Goal: Transaction & Acquisition: Book appointment/travel/reservation

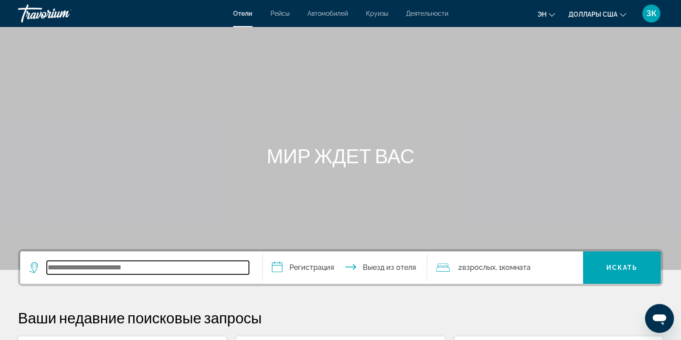
click at [89, 273] on input "Виджет поиска" at bounding box center [148, 268] width 202 height 14
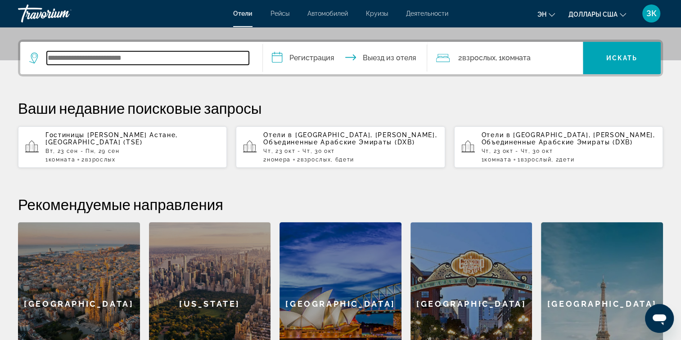
scroll to position [220, 0]
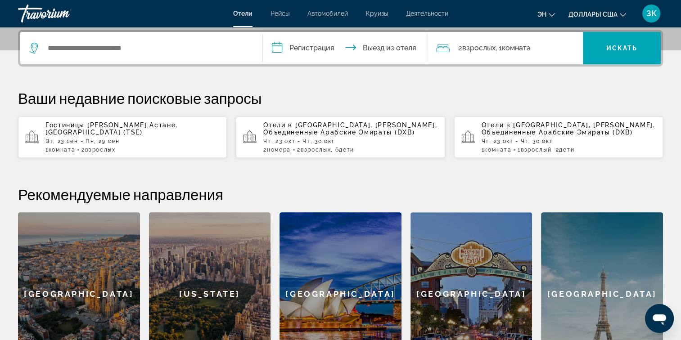
click at [122, 129] on span "Астане, [GEOGRAPHIC_DATA] (TSE)" at bounding box center [111, 129] width 132 height 14
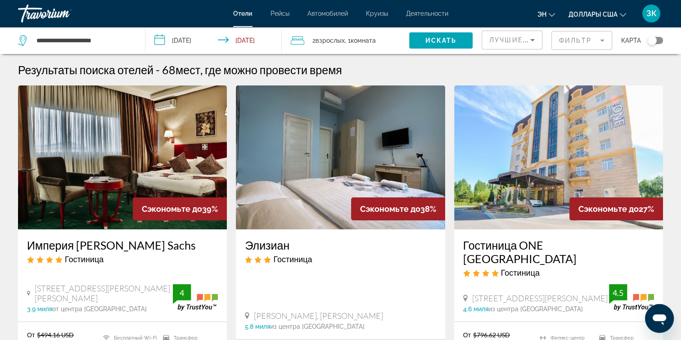
click at [589, 36] on mat-form-field "Фильтр" at bounding box center [581, 40] width 61 height 19
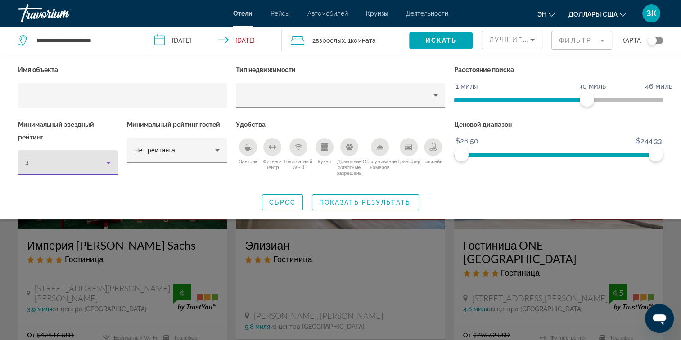
click at [106, 162] on icon "Фильтры отелей" at bounding box center [108, 163] width 11 height 11
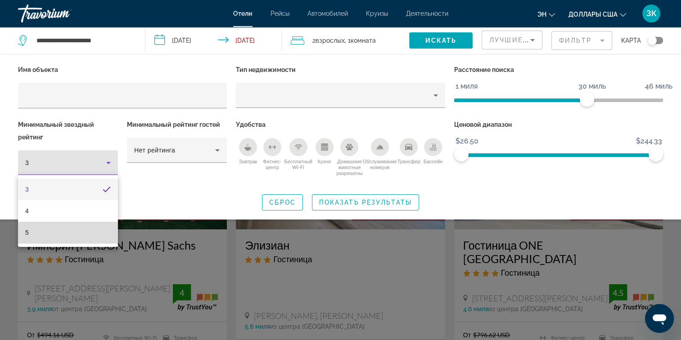
click at [69, 234] on mat-option "5" at bounding box center [68, 233] width 100 height 22
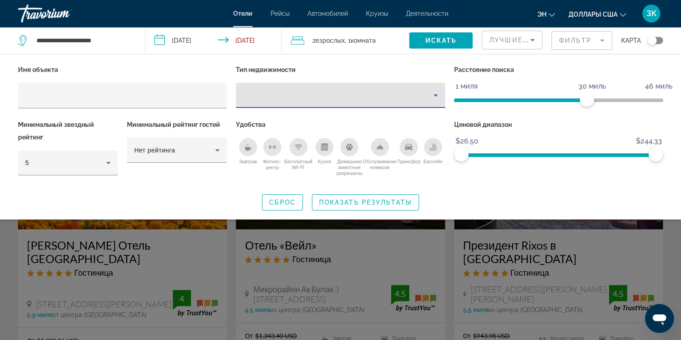
click at [437, 93] on icon "Тип недвижимости" at bounding box center [435, 95] width 11 height 11
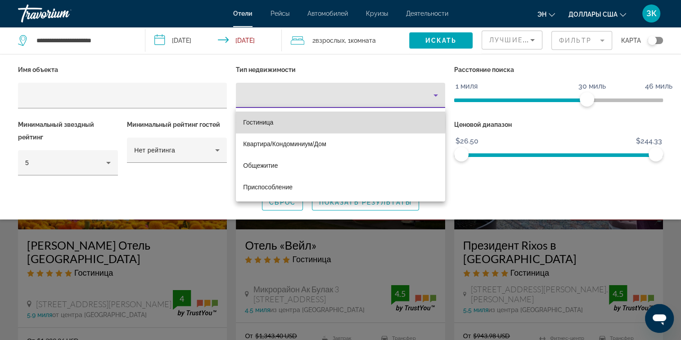
click at [304, 123] on mat-option "Гостиница" at bounding box center [340, 123] width 209 height 22
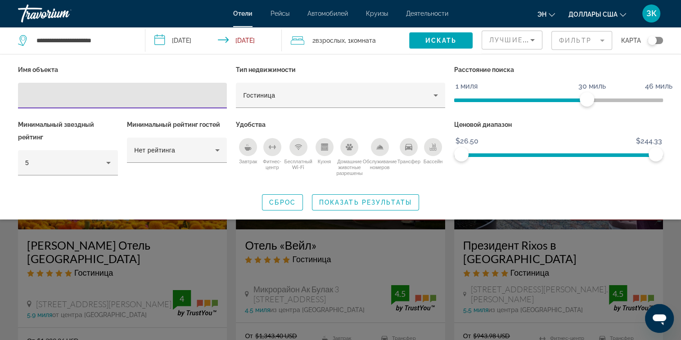
click at [137, 98] on input "Фильтры отелей" at bounding box center [122, 95] width 194 height 11
click at [118, 96] on input "Фильтры отелей" at bounding box center [122, 95] width 194 height 11
paste input "**********"
type input "**********"
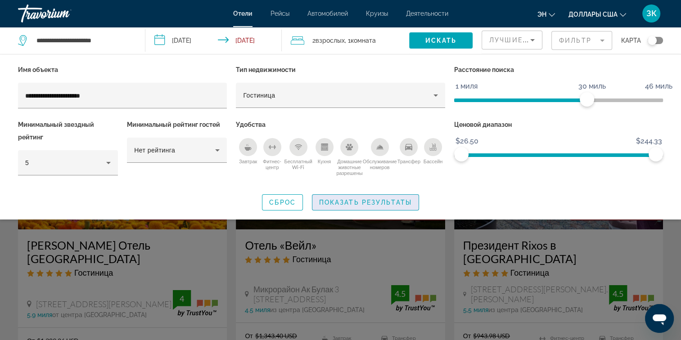
click at [344, 202] on span "Показать результаты" at bounding box center [365, 202] width 93 height 7
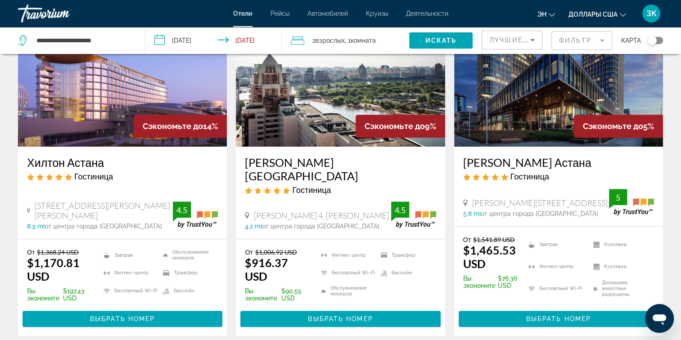
scroll to position [459, 0]
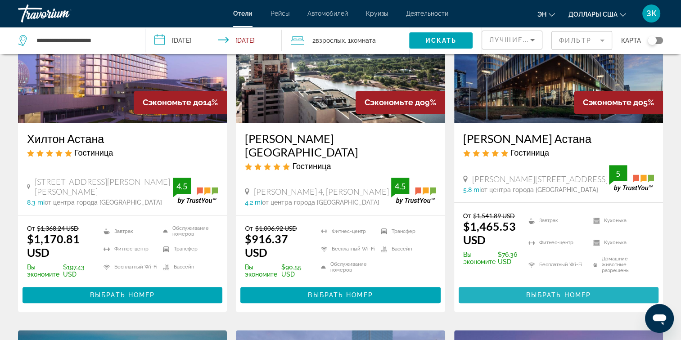
click at [555, 285] on span "Основное содержание" at bounding box center [559, 296] width 200 height 22
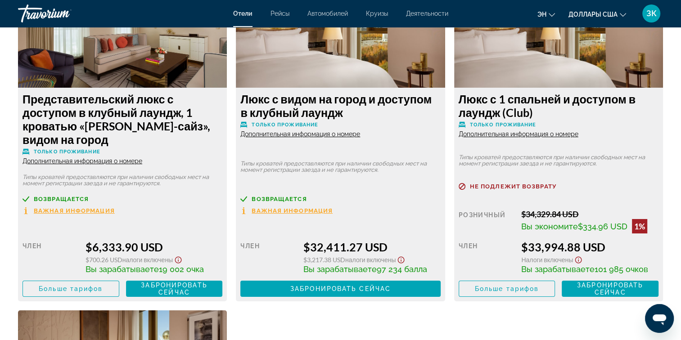
scroll to position [3256, 0]
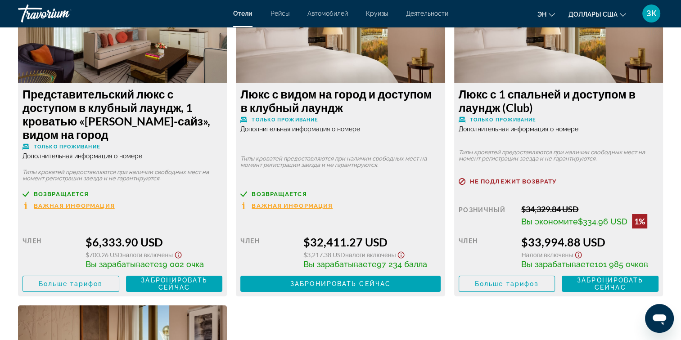
click at [592, 66] on img "Основное содержание" at bounding box center [558, 26] width 209 height 113
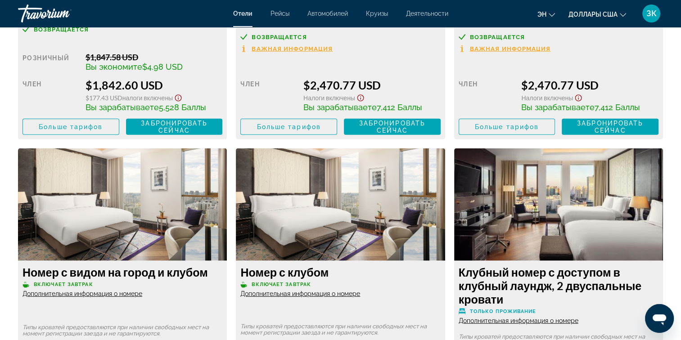
scroll to position [2096, 0]
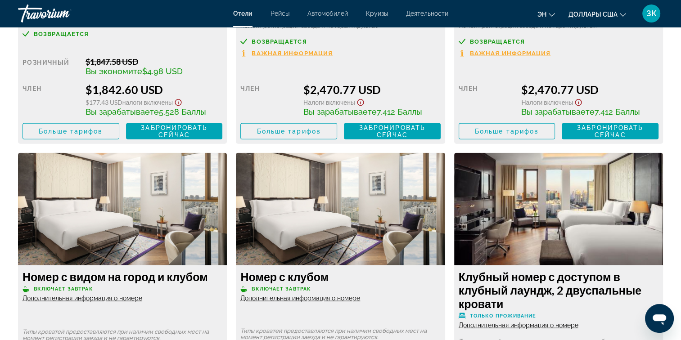
click at [380, 201] on img "Основное содержание" at bounding box center [340, 209] width 209 height 113
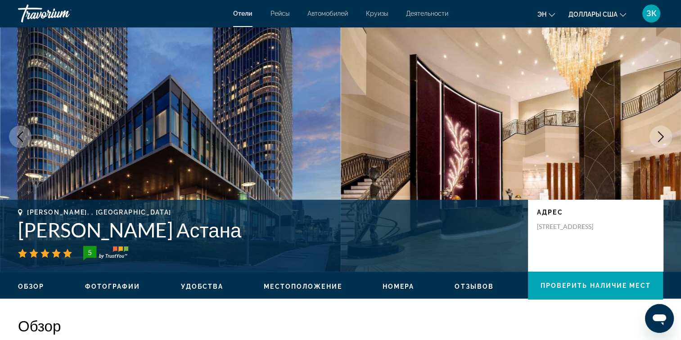
scroll to position [0, 0]
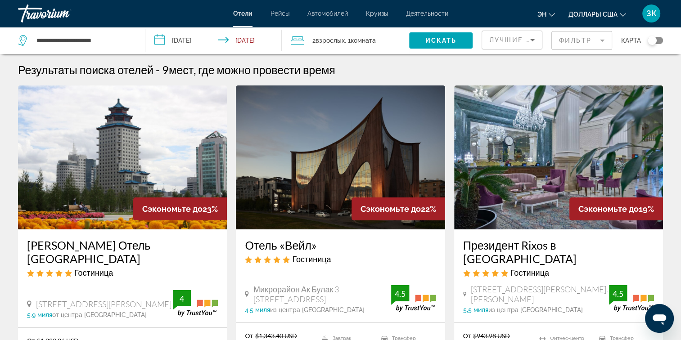
click at [596, 35] on mat-form-field "Фильтр" at bounding box center [581, 40] width 61 height 19
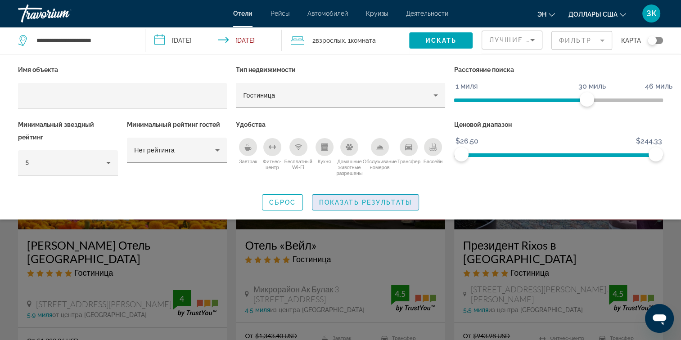
click at [358, 203] on span "Показать результаты" at bounding box center [365, 202] width 93 height 7
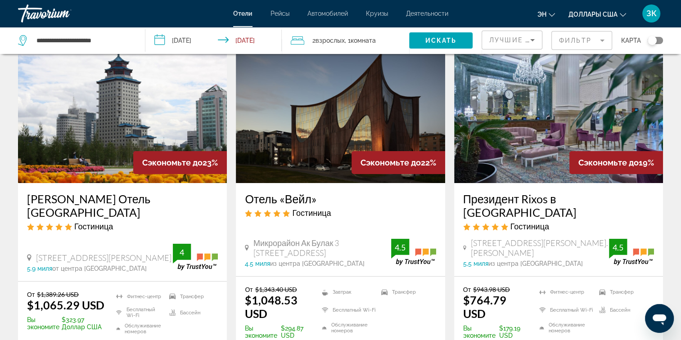
scroll to position [61, 0]
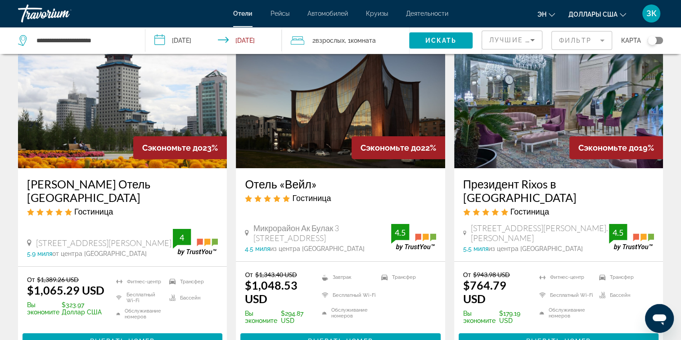
click at [526, 126] on img "Основное содержание" at bounding box center [558, 96] width 209 height 144
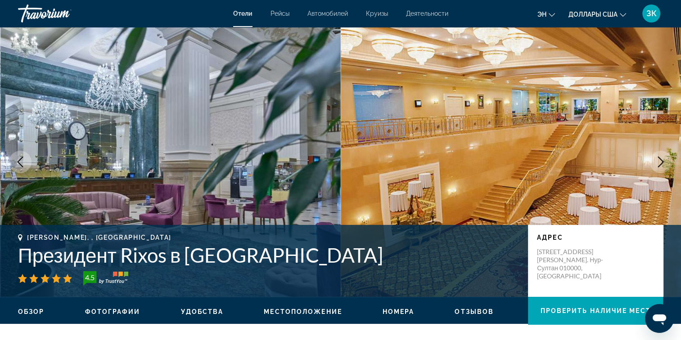
click at [660, 162] on icon "Следующее изображение" at bounding box center [660, 162] width 11 height 11
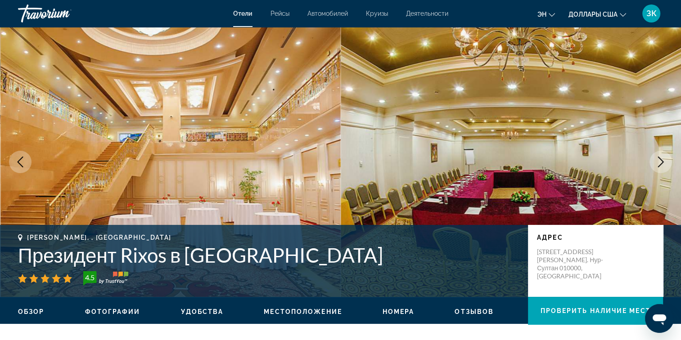
click at [660, 162] on icon "Следующее изображение" at bounding box center [660, 162] width 11 height 11
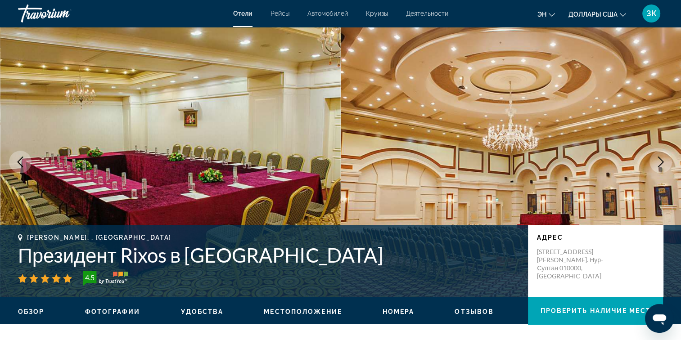
click at [660, 162] on icon "Следующее изображение" at bounding box center [660, 162] width 11 height 11
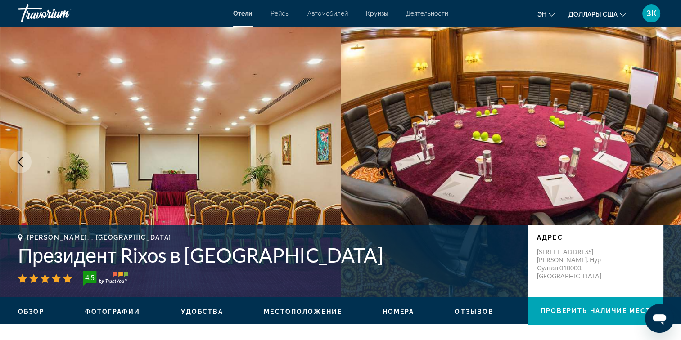
click at [659, 168] on button "Следующее изображение" at bounding box center [661, 162] width 23 height 23
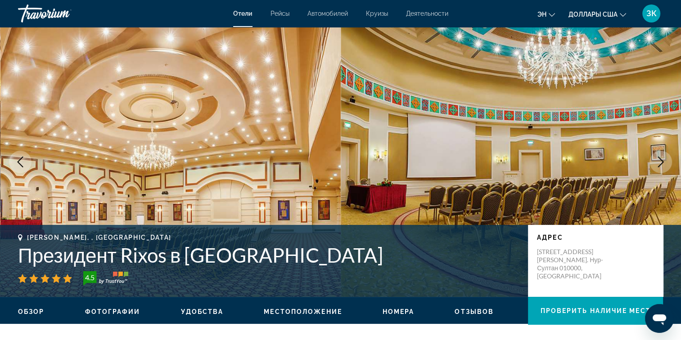
click at [659, 168] on button "Следующее изображение" at bounding box center [661, 162] width 23 height 23
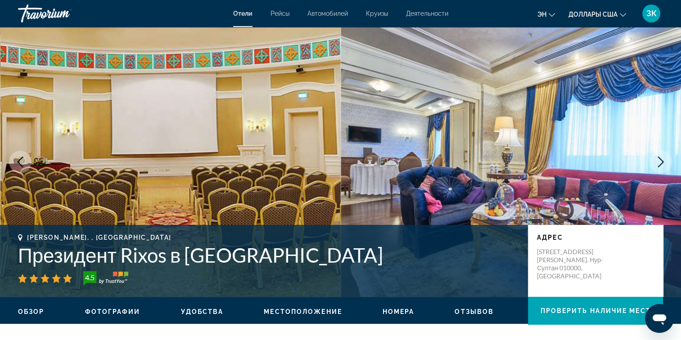
click at [659, 168] on button "Следующее изображение" at bounding box center [661, 162] width 23 height 23
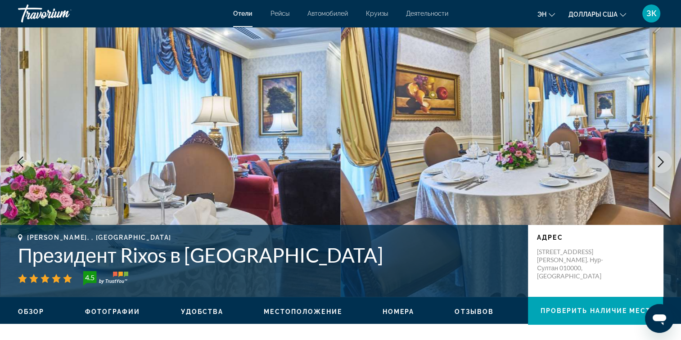
click at [659, 168] on button "Следующее изображение" at bounding box center [661, 162] width 23 height 23
